Goal: Task Accomplishment & Management: Manage account settings

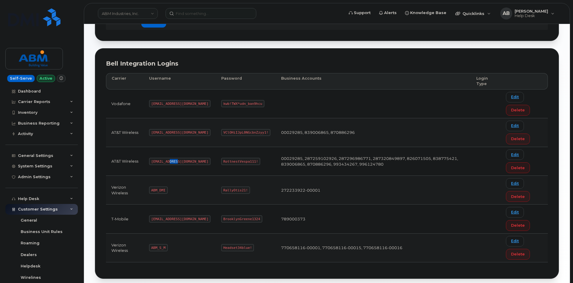
scroll to position [71, 0]
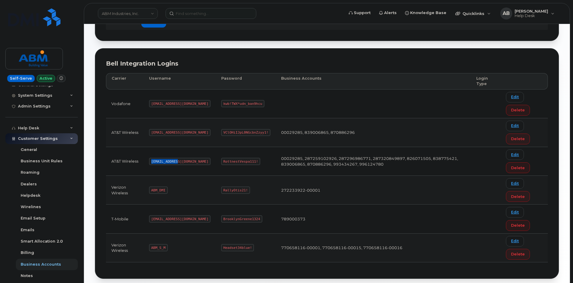
drag, startPoint x: 0, startPoint y: 0, endPoint x: 143, endPoint y: 159, distance: 213.4
click at [143, 159] on tr "AT&T Wireless [EMAIL_ADDRESS][DOMAIN_NAME] RottnestVespa111! 00029285, 28725910…" at bounding box center [327, 161] width 442 height 29
drag, startPoint x: 234, startPoint y: 162, endPoint x: 203, endPoint y: 158, distance: 30.7
click at [221, 158] on code "RottnestVespa111!" at bounding box center [240, 161] width 39 height 7
copy code "RottnestVespa111!"
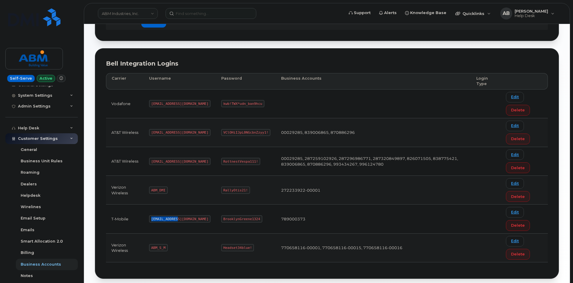
drag, startPoint x: 176, startPoint y: 218, endPoint x: 152, endPoint y: 221, distance: 24.7
click at [152, 221] on code "[EMAIL_ADDRESS][DOMAIN_NAME]" at bounding box center [179, 218] width 61 height 7
copy code "[EMAIL_ADDRESS][DOMAIN_NAME]"
drag, startPoint x: 235, startPoint y: 218, endPoint x: 202, endPoint y: 217, distance: 32.9
click at [221, 217] on code "BrooklynGreene1324" at bounding box center [241, 218] width 41 height 7
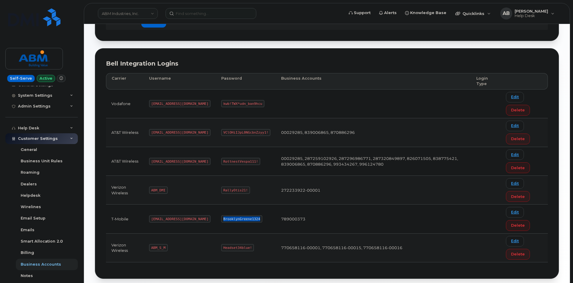
copy code "BrooklynGreene1324"
